Goal: Check status: Check status

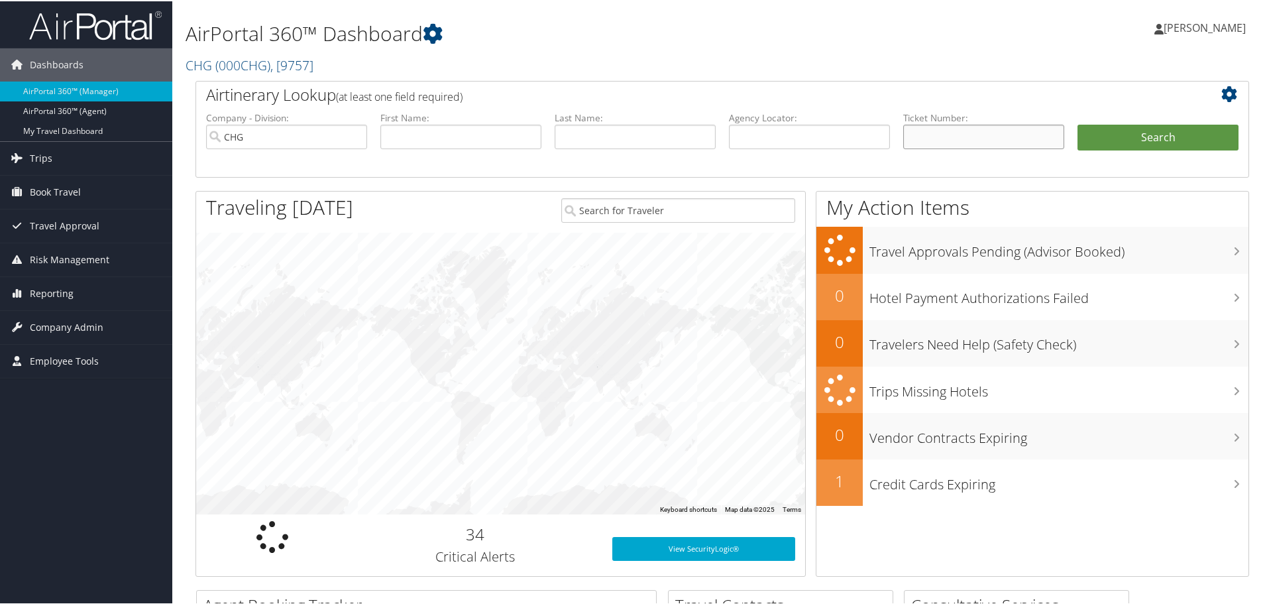
click at [931, 140] on input "text" at bounding box center [983, 135] width 161 height 25
paste input "48704459622190"
type input "48704459622190"
click at [1077, 123] on button "Search" at bounding box center [1157, 136] width 161 height 27
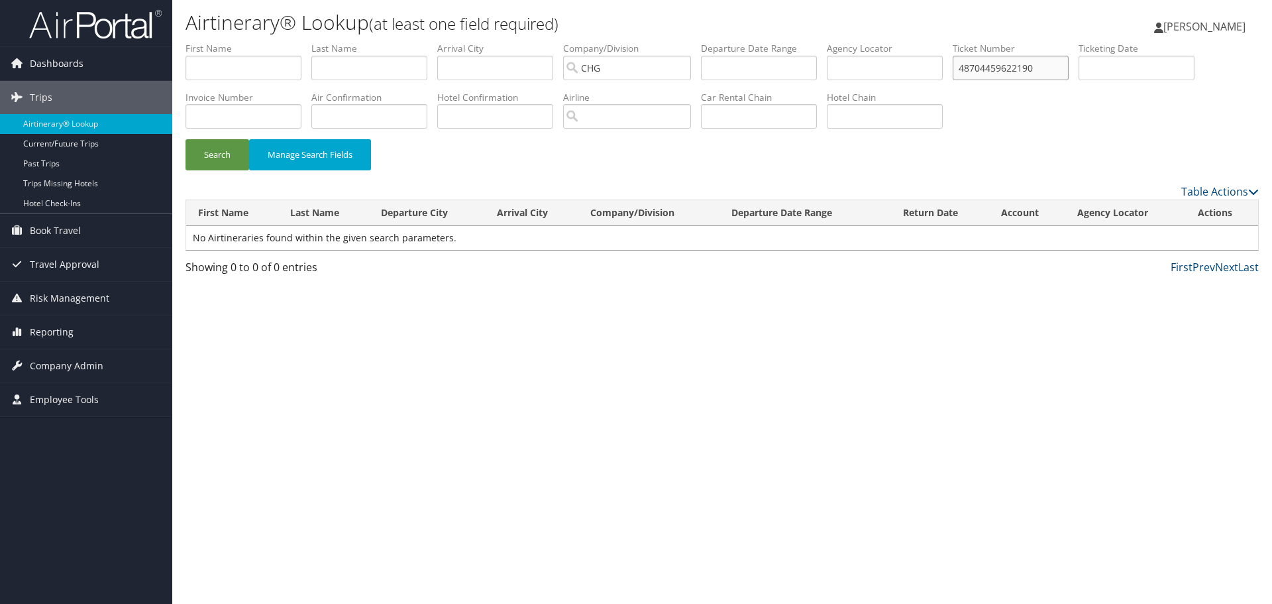
drag, startPoint x: 1046, startPoint y: 66, endPoint x: 936, endPoint y: 72, distance: 110.1
click at [940, 42] on ul "First Name Last Name Departure City Arrival City Company/Division CHG Airport/C…" at bounding box center [722, 42] width 1073 height 0
paste input "1251422345"
type input "1251422345"
click at [224, 154] on button "Search" at bounding box center [218, 154] width 64 height 31
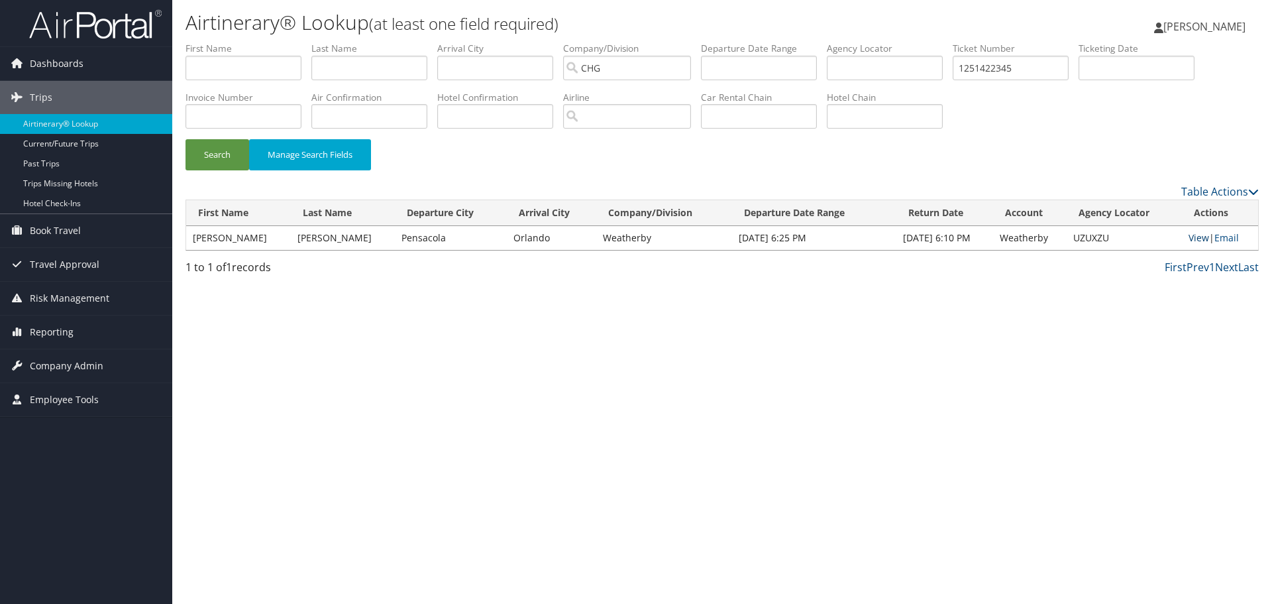
click at [1192, 237] on link "View" at bounding box center [1199, 237] width 21 height 13
click at [1196, 238] on link "View" at bounding box center [1199, 237] width 21 height 13
click at [1195, 236] on link "View" at bounding box center [1199, 237] width 21 height 13
click at [44, 329] on span "Reporting" at bounding box center [52, 331] width 44 height 33
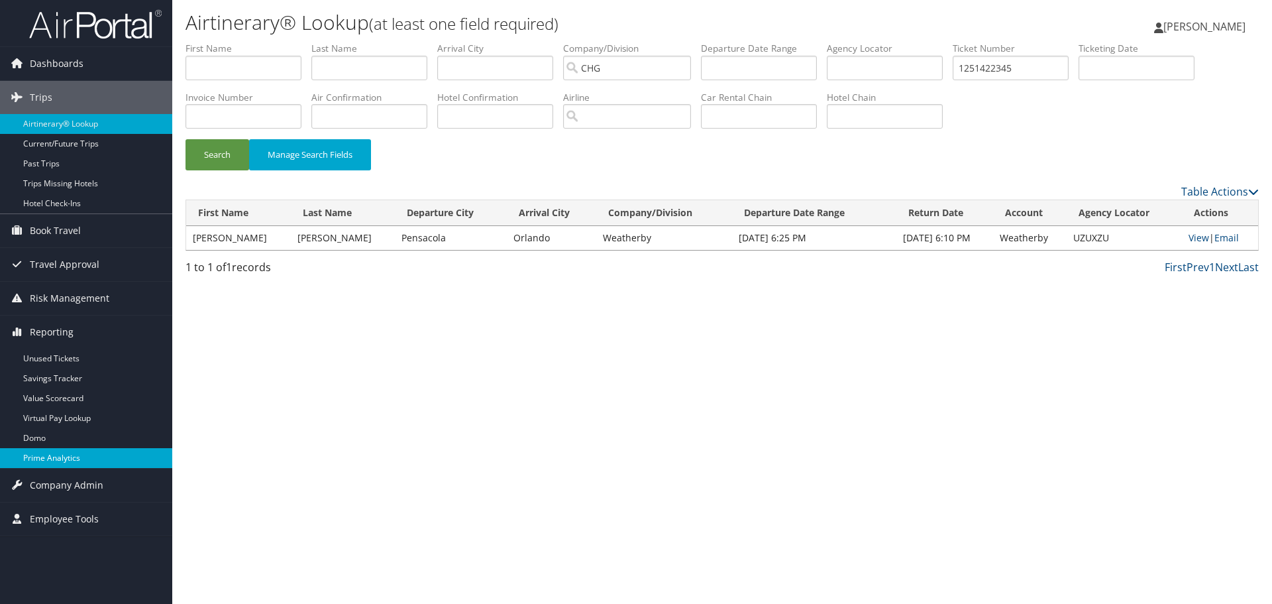
click at [60, 458] on link "Prime Analytics" at bounding box center [86, 458] width 172 height 20
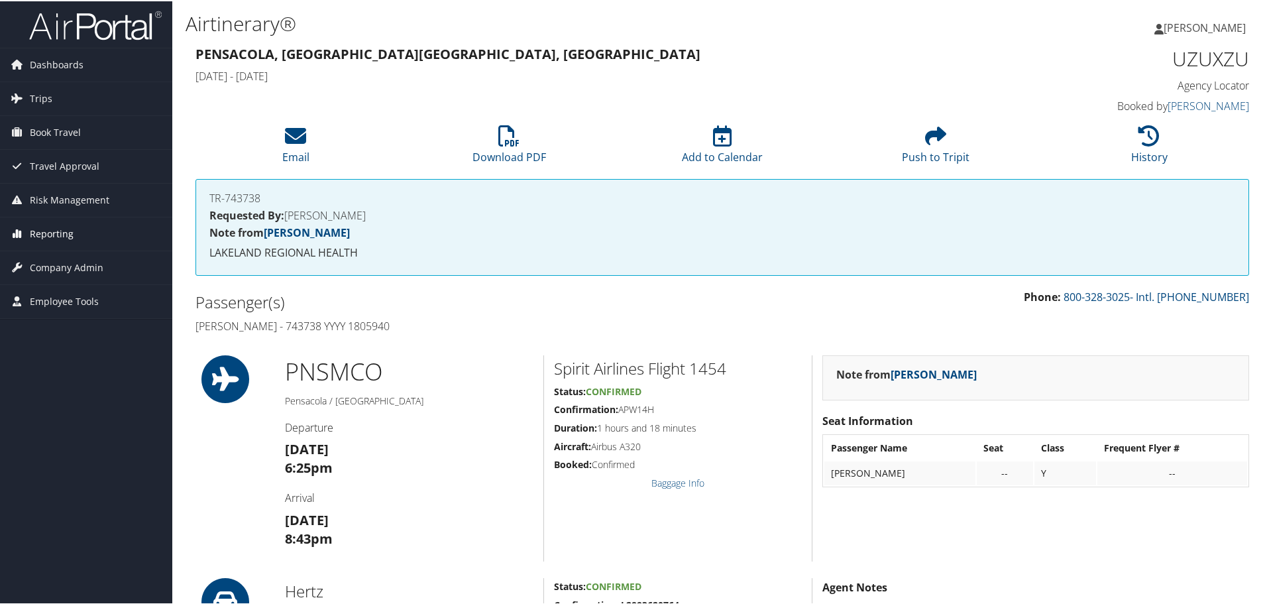
click at [49, 232] on span "Reporting" at bounding box center [52, 232] width 44 height 33
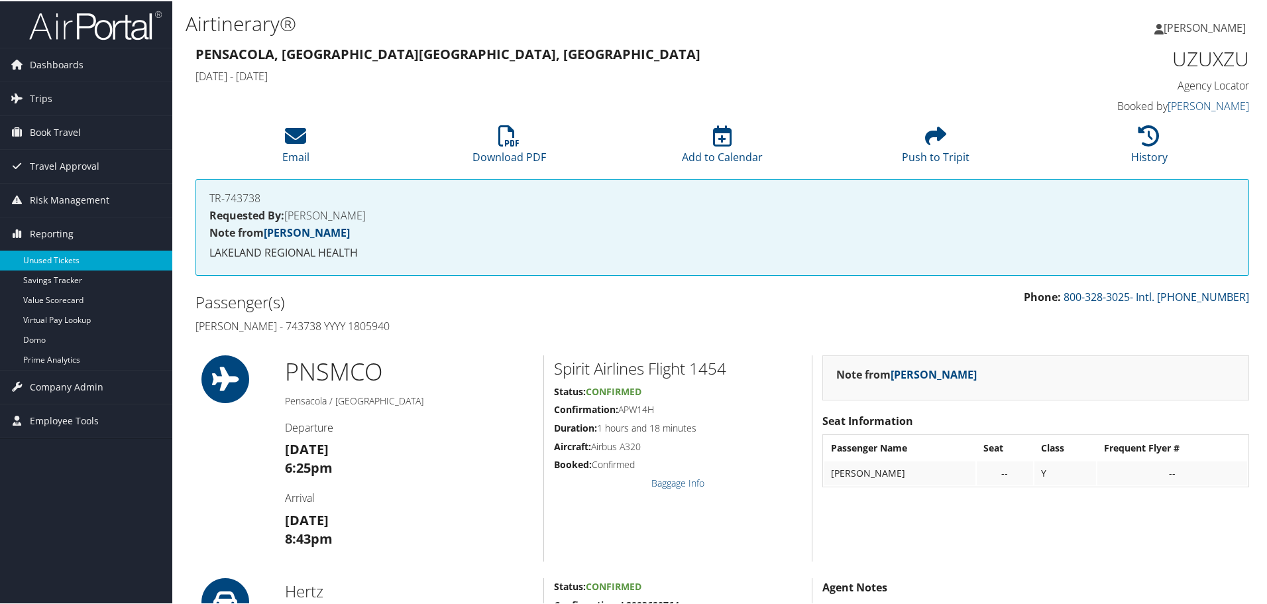
click at [45, 257] on link "Unused Tickets" at bounding box center [86, 259] width 172 height 20
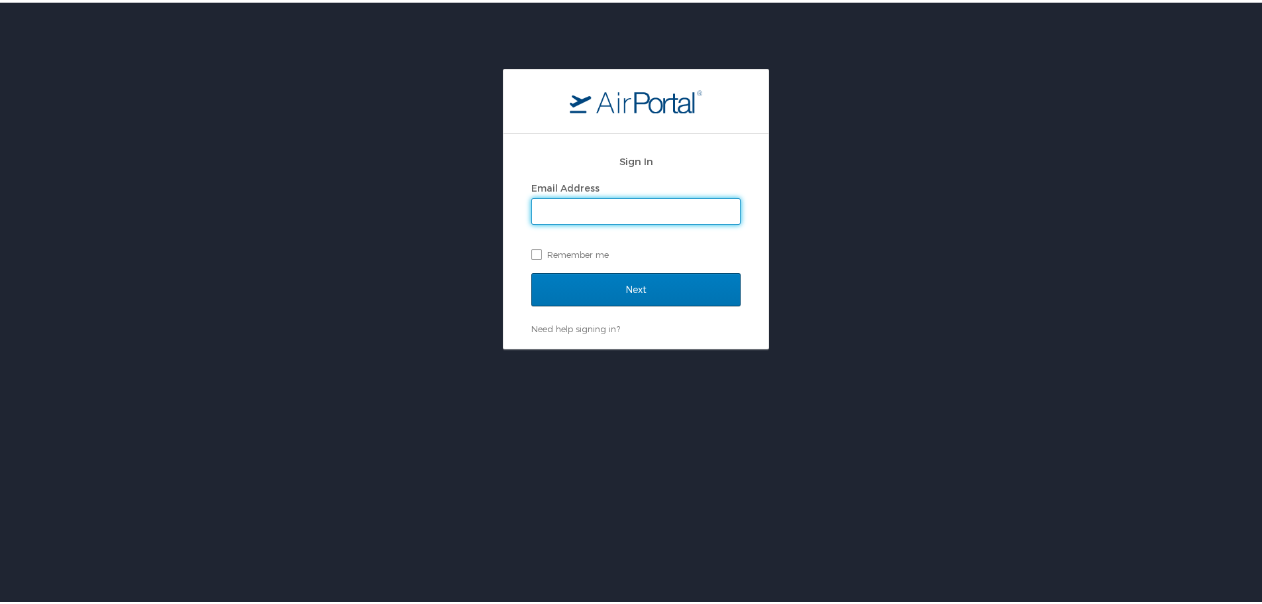
type input "tom.klein@chghealthcare.com"
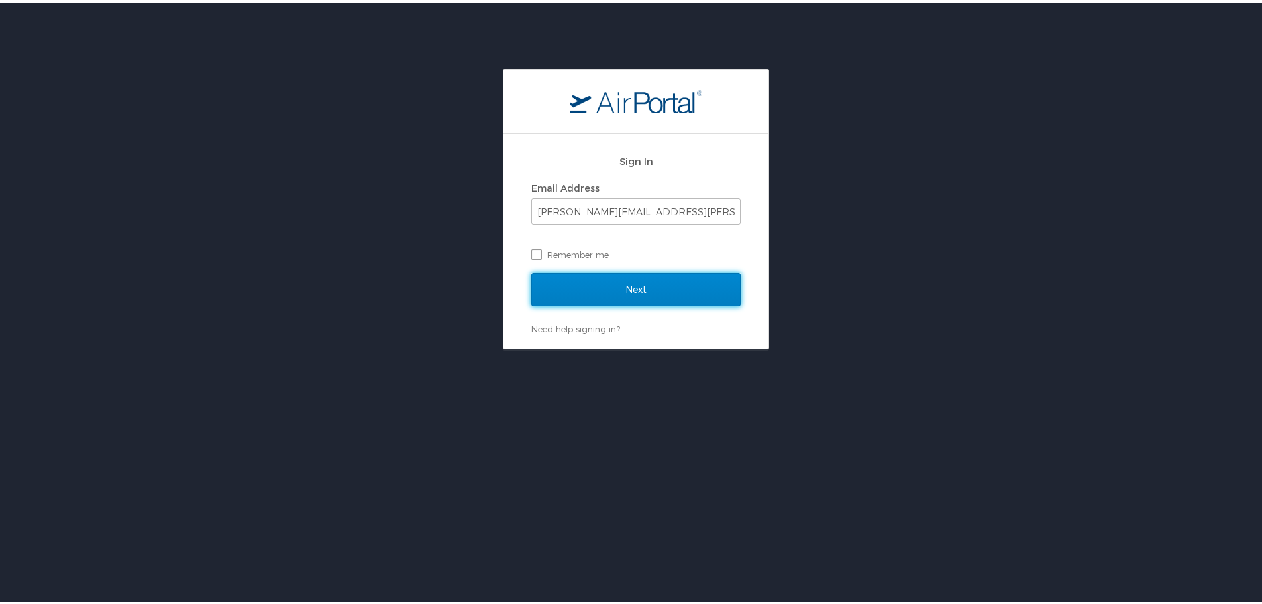
click at [594, 290] on input "Next" at bounding box center [635, 286] width 209 height 33
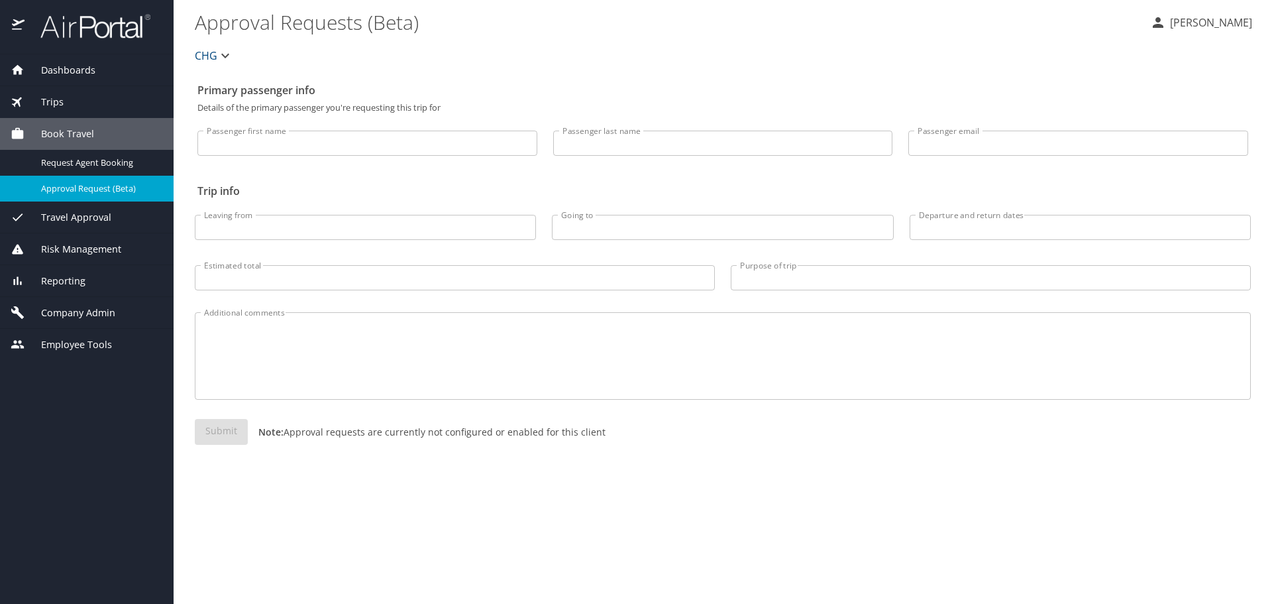
click at [68, 279] on span "Reporting" at bounding box center [55, 281] width 61 height 15
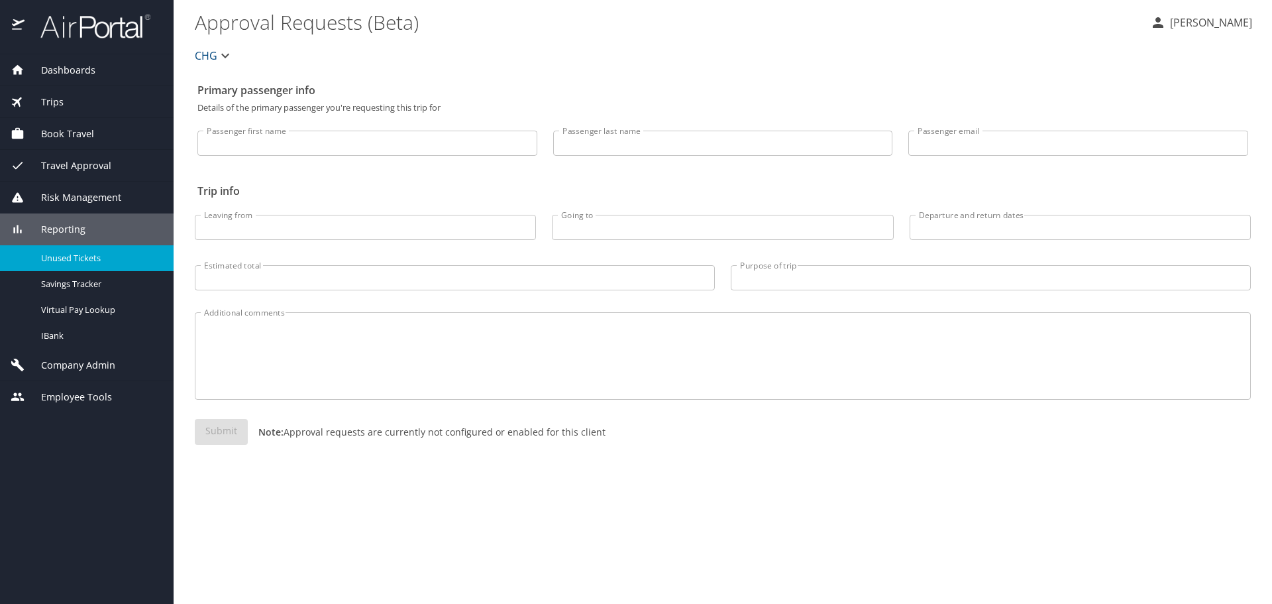
click at [87, 261] on span "Unused Tickets" at bounding box center [99, 258] width 117 height 13
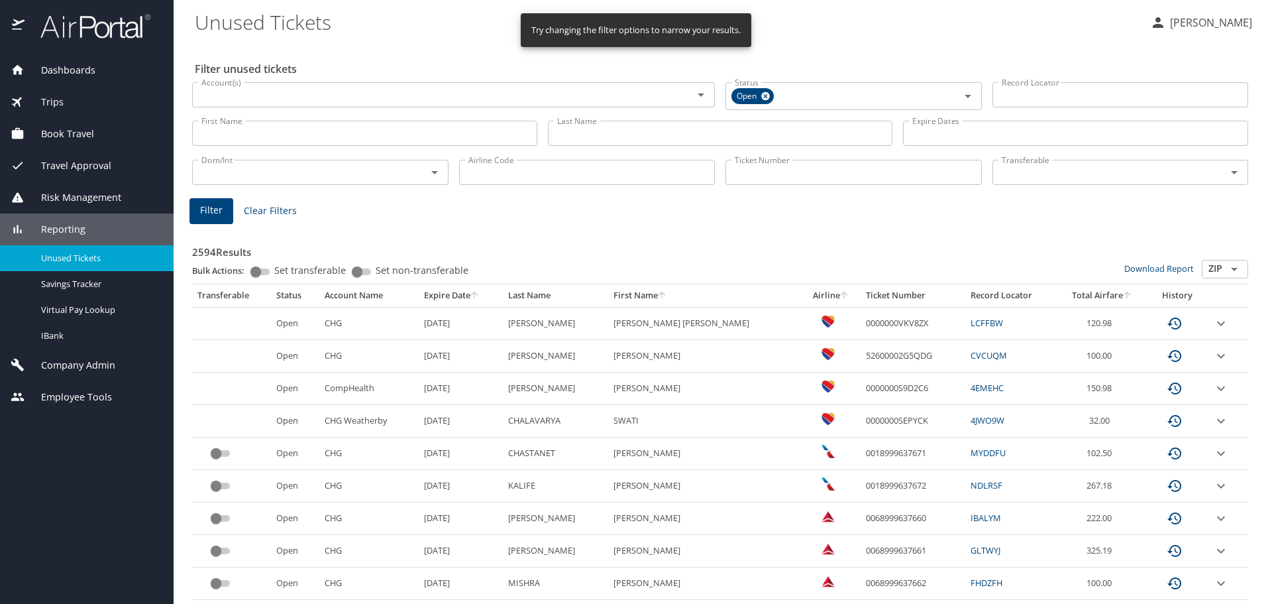
click at [740, 167] on input "Ticket Number" at bounding box center [854, 172] width 256 height 25
paste input "1251422345"
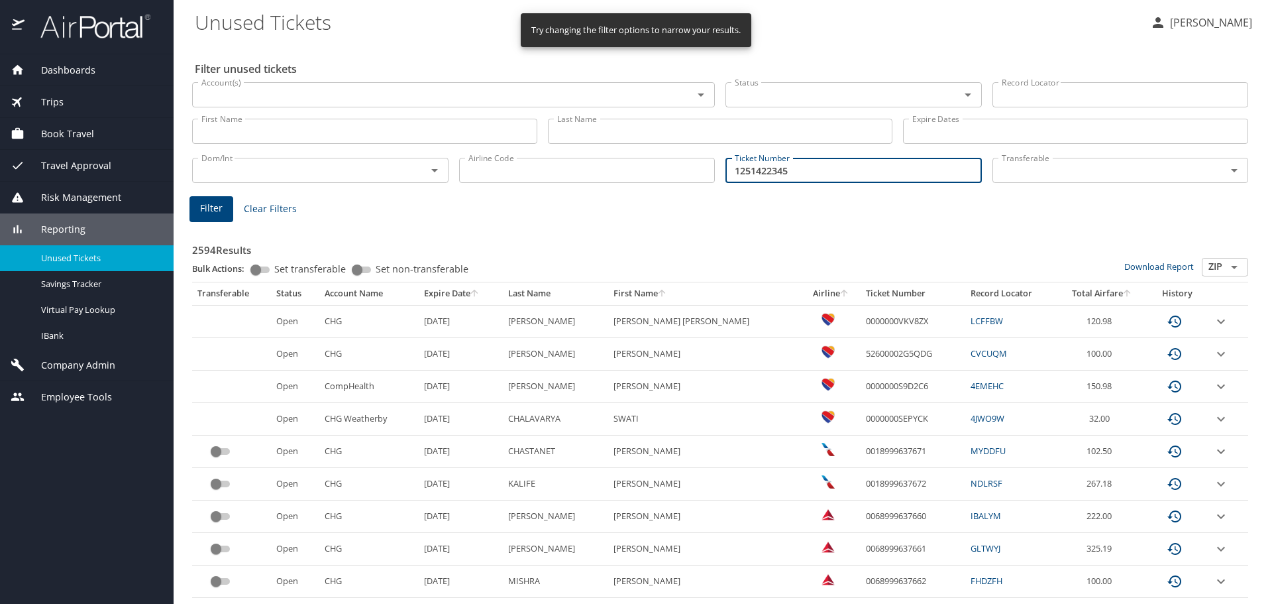
type input "1251422345"
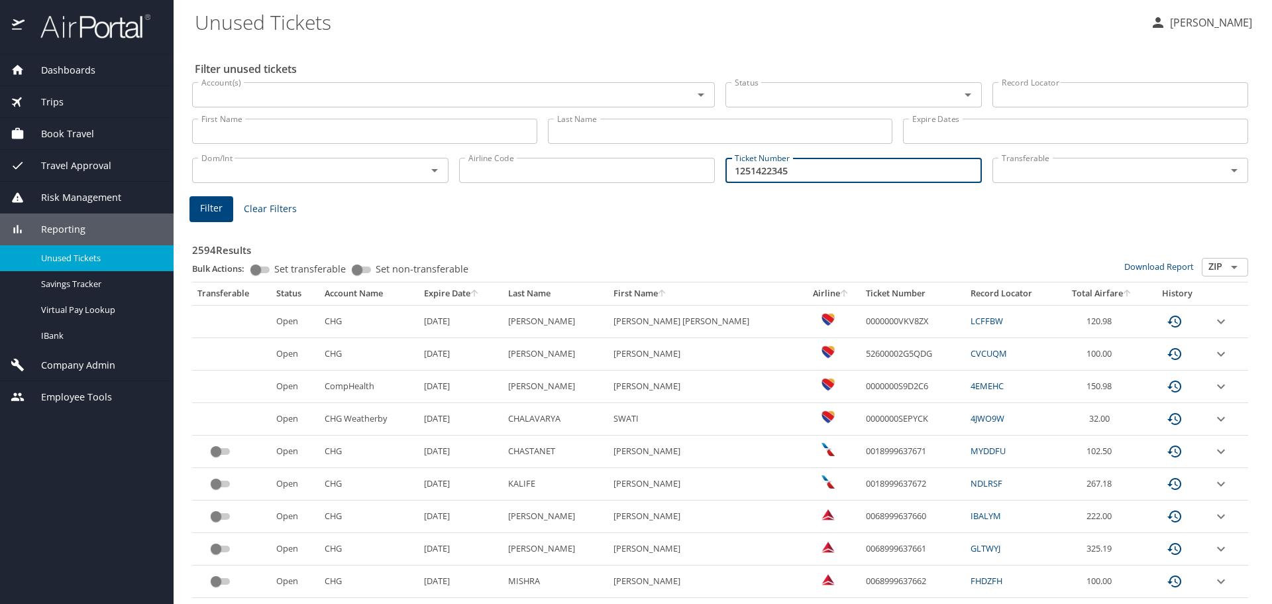
click at [217, 214] on span "Filter" at bounding box center [211, 208] width 23 height 17
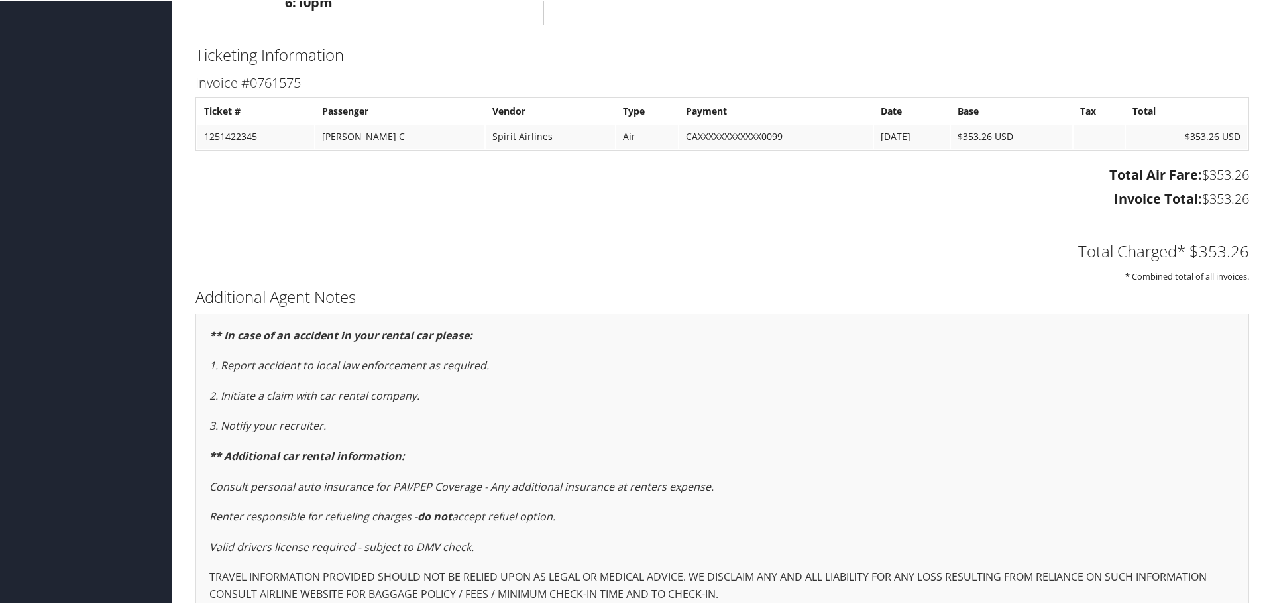
scroll to position [1506, 0]
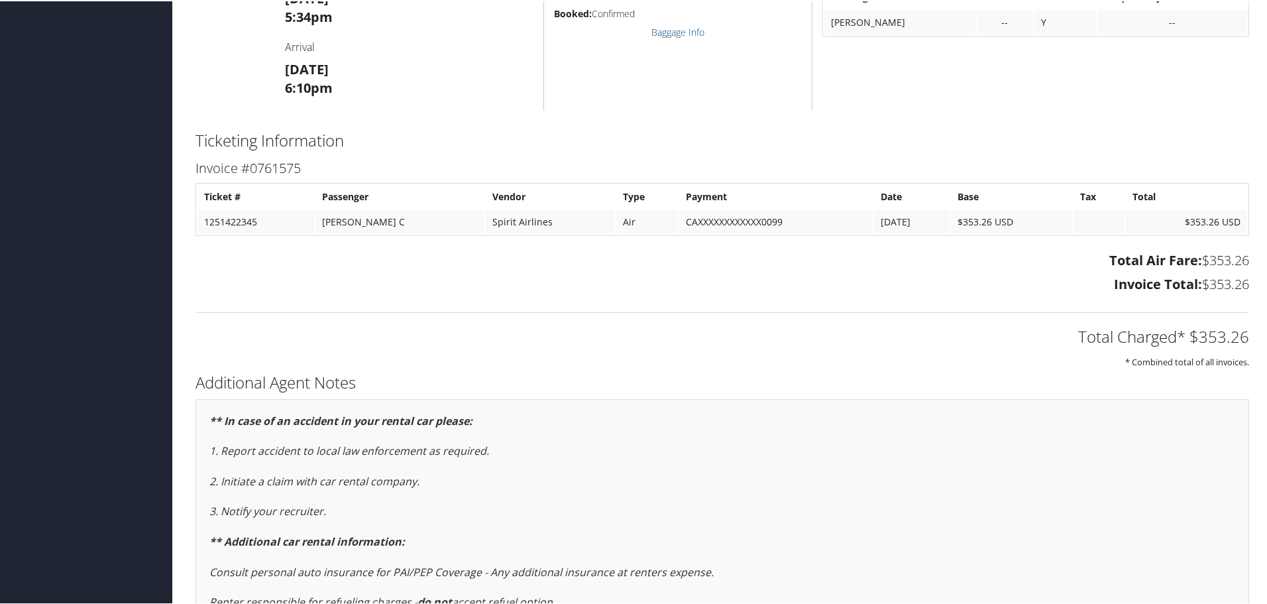
scroll to position [1374, 0]
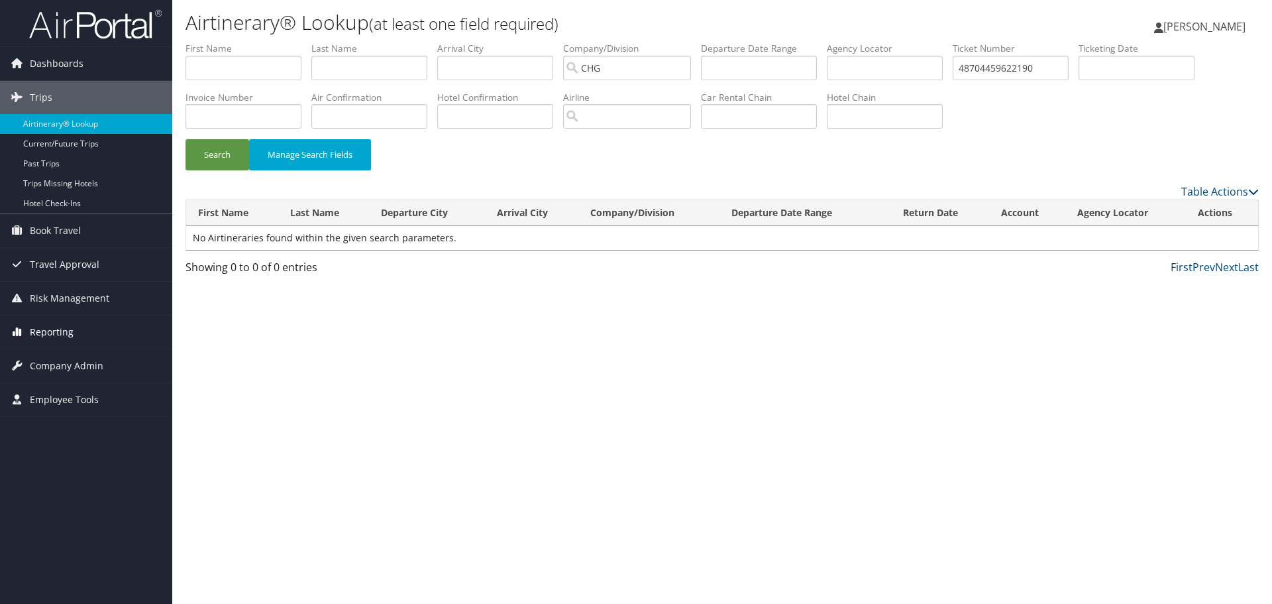
click at [34, 333] on span "Reporting" at bounding box center [52, 331] width 44 height 33
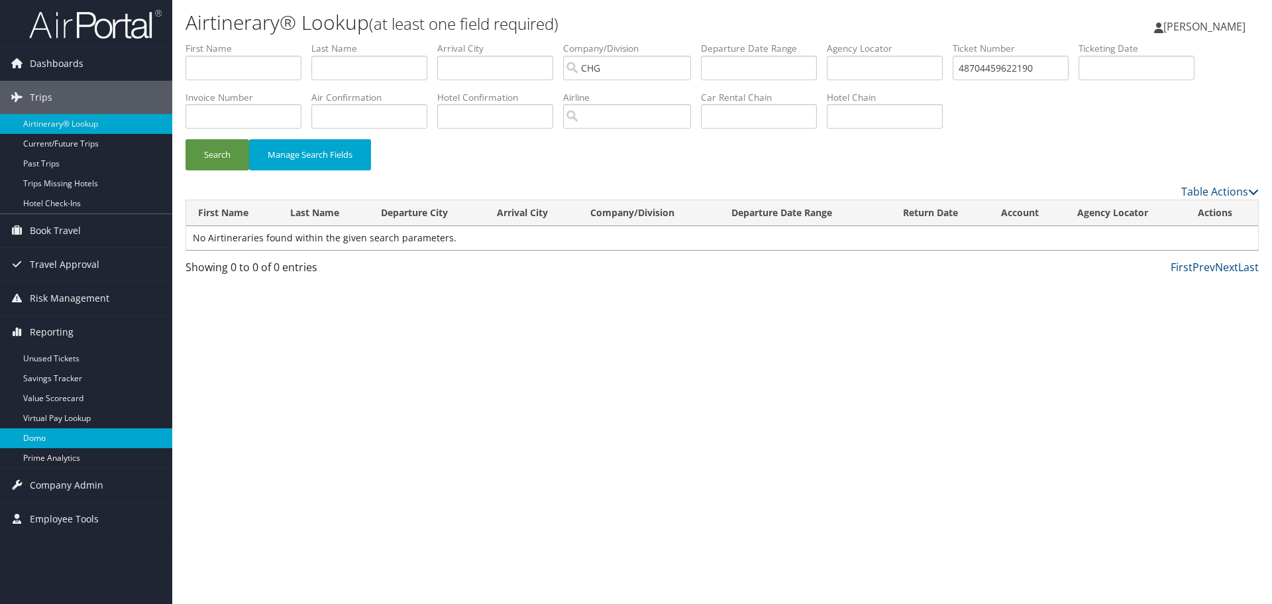
click at [32, 435] on link "Domo" at bounding box center [86, 438] width 172 height 20
click at [52, 457] on link "Prime Analytics" at bounding box center [86, 458] width 172 height 20
